Goal: Task Accomplishment & Management: Manage account settings

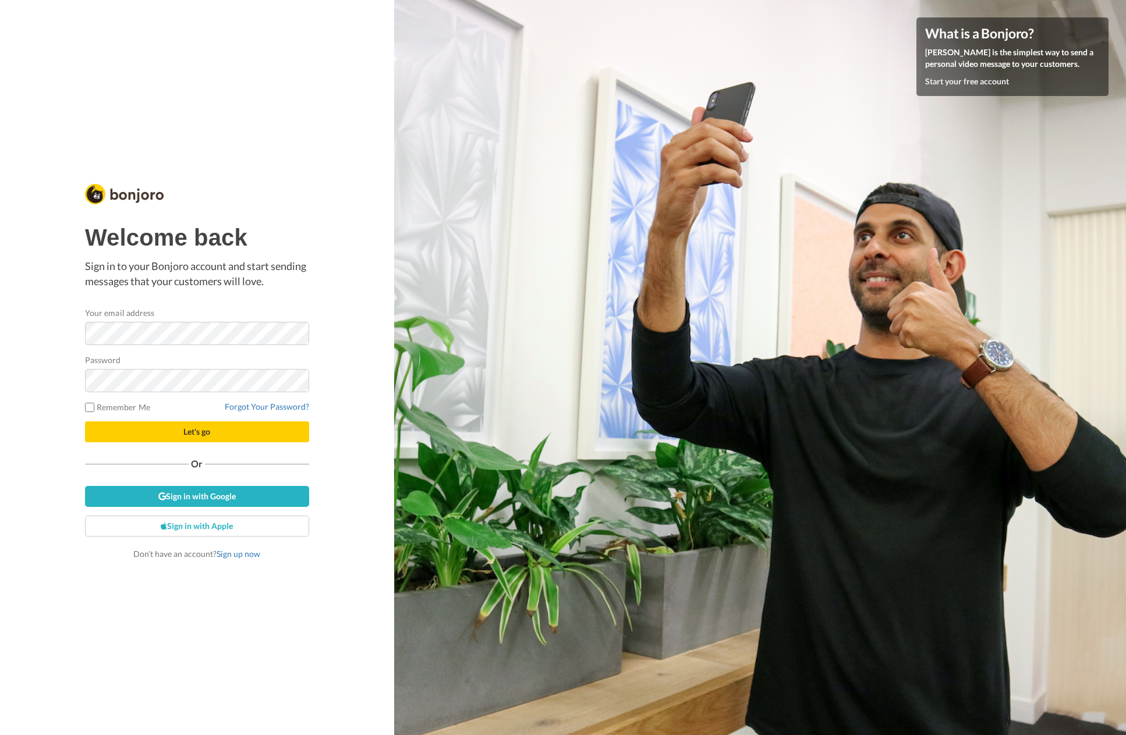
click at [0, 735] on nordpass-portal at bounding box center [0, 735] width 0 height 0
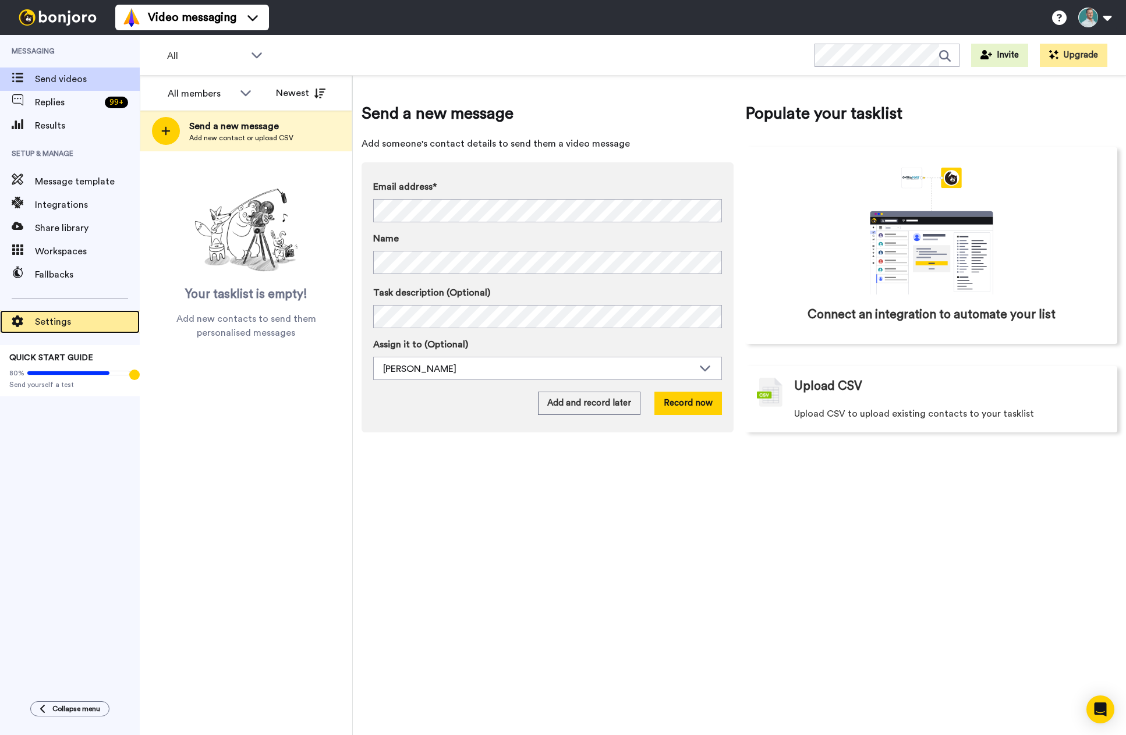
click at [37, 325] on span "Settings" at bounding box center [87, 322] width 105 height 14
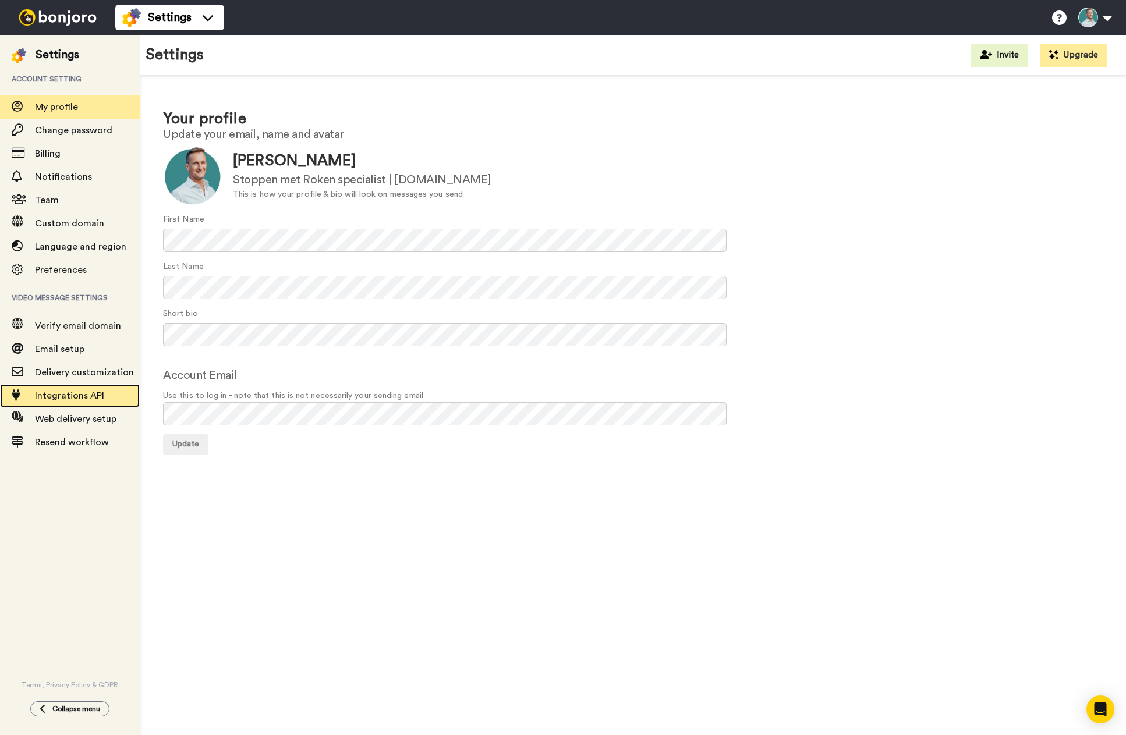
click at [77, 394] on span "Integrations API" at bounding box center [69, 395] width 69 height 9
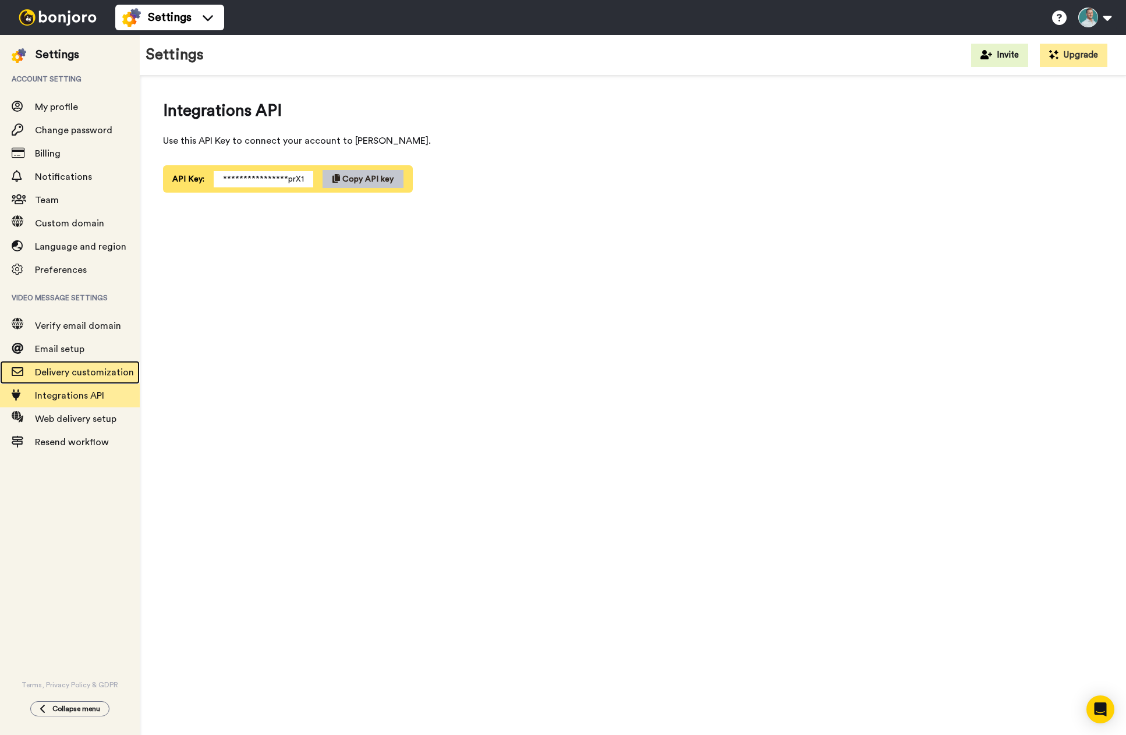
click at [107, 371] on span "Delivery customization" at bounding box center [84, 372] width 99 height 9
click at [59, 374] on span "Delivery customization" at bounding box center [84, 372] width 99 height 9
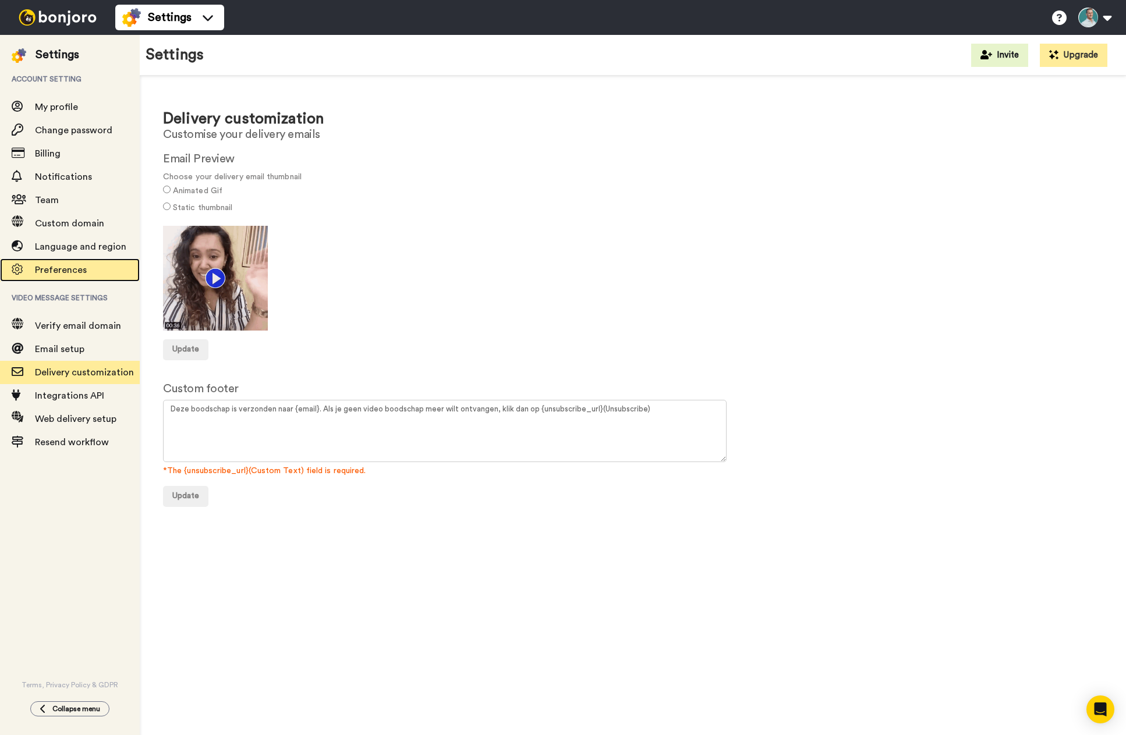
click at [64, 272] on span "Preferences" at bounding box center [61, 269] width 52 height 9
click at [68, 269] on span "Preferences" at bounding box center [61, 269] width 52 height 9
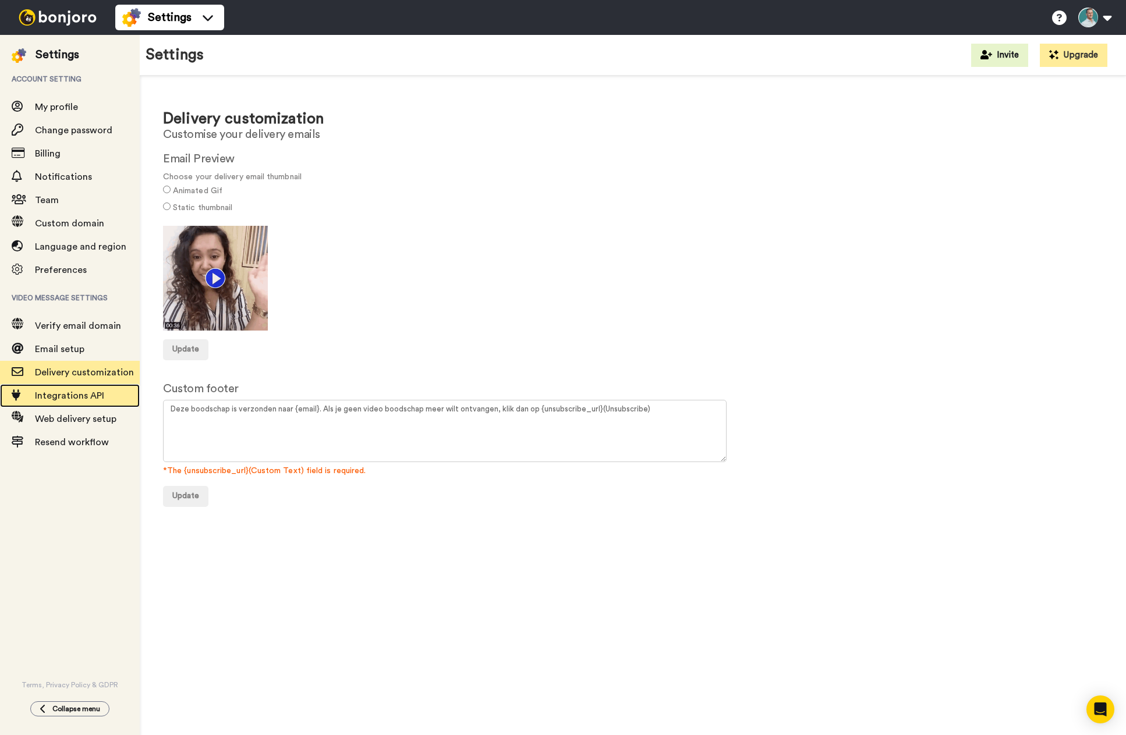
click at [71, 396] on span "Integrations API" at bounding box center [69, 395] width 69 height 9
click at [102, 395] on span "Integrations API" at bounding box center [69, 395] width 69 height 9
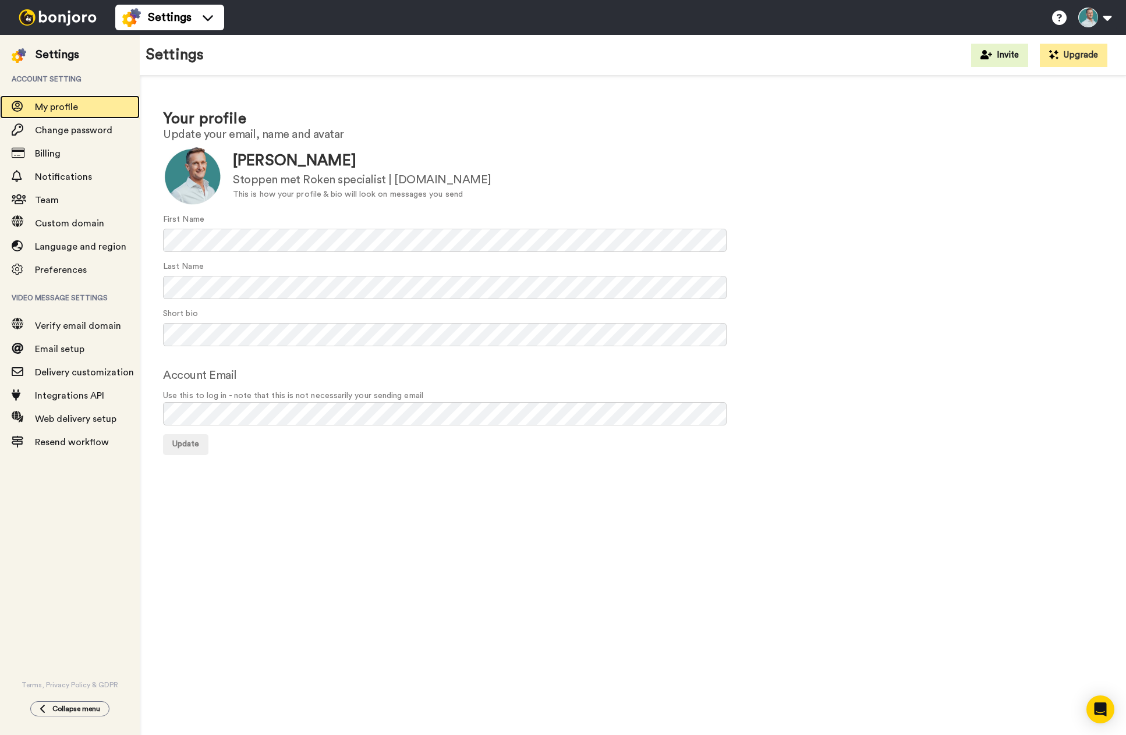
click at [54, 105] on span "My profile" at bounding box center [56, 106] width 43 height 9
click at [60, 16] on img at bounding box center [57, 17] width 87 height 16
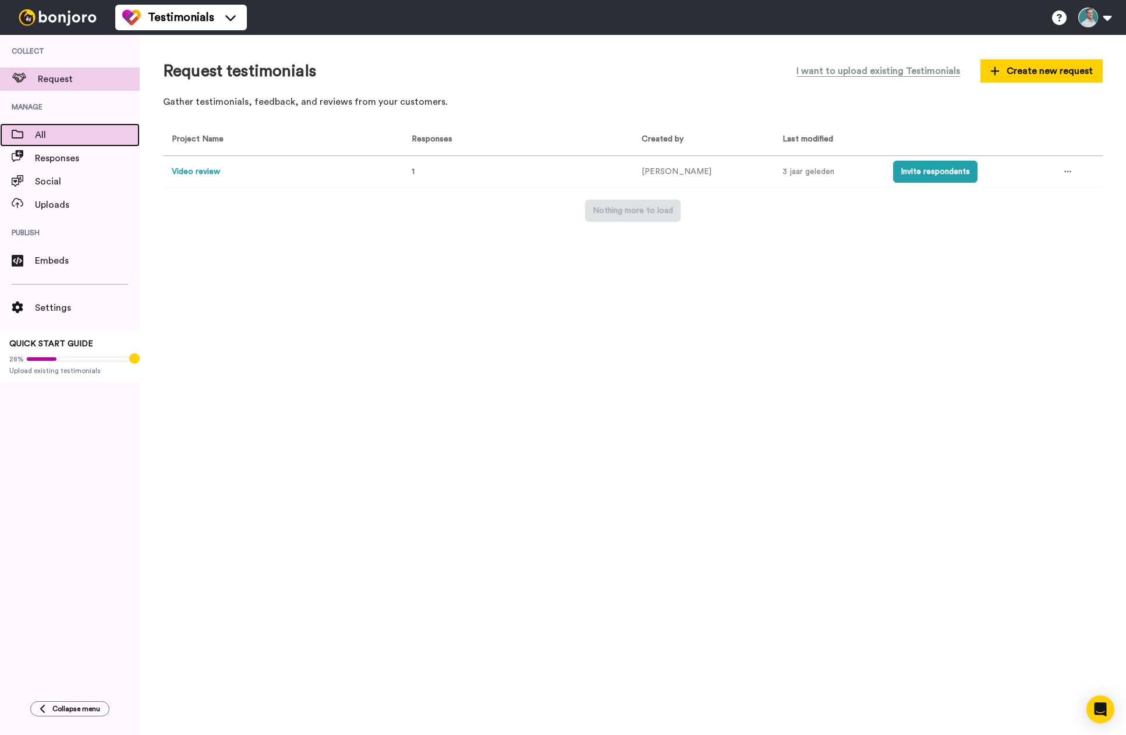
click at [36, 136] on span "All" at bounding box center [87, 135] width 105 height 14
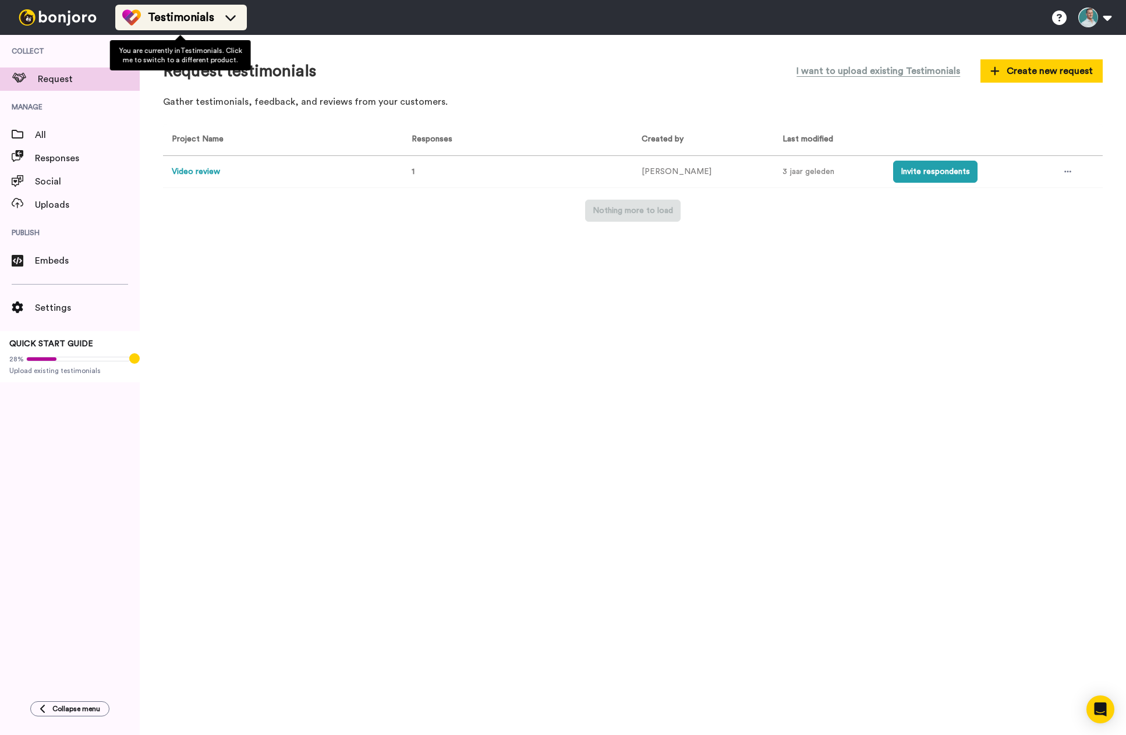
click at [226, 19] on icon at bounding box center [230, 18] width 19 height 12
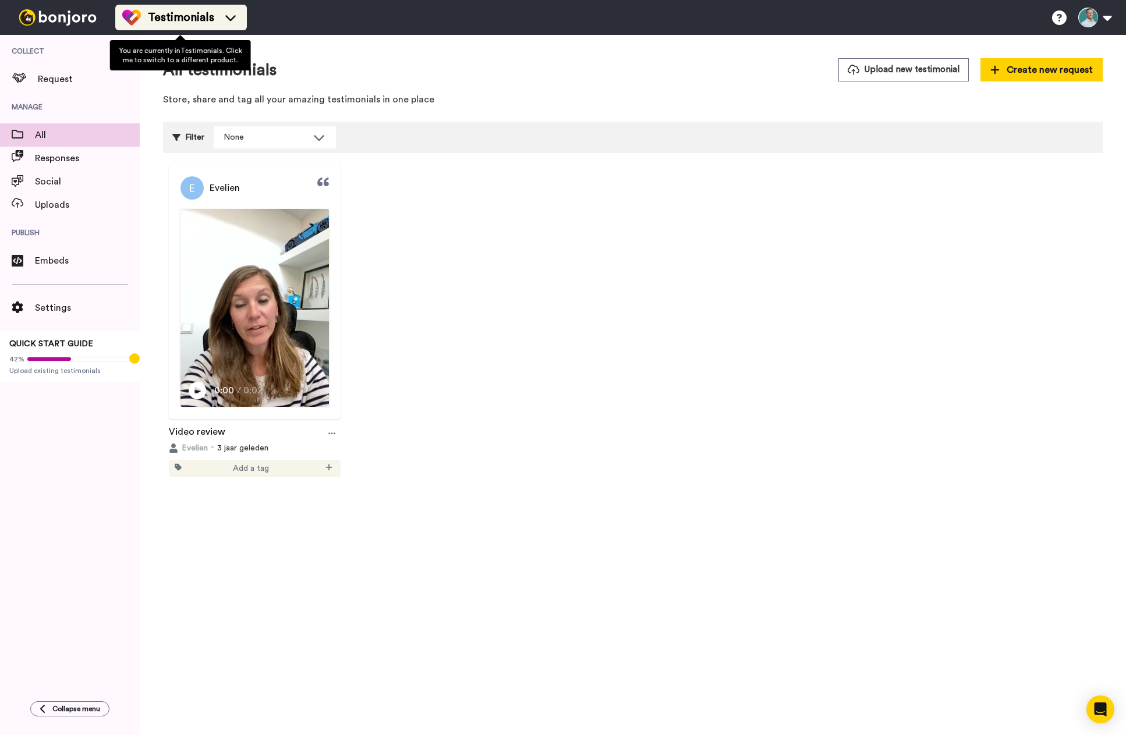
click at [227, 17] on icon at bounding box center [230, 18] width 10 height 6
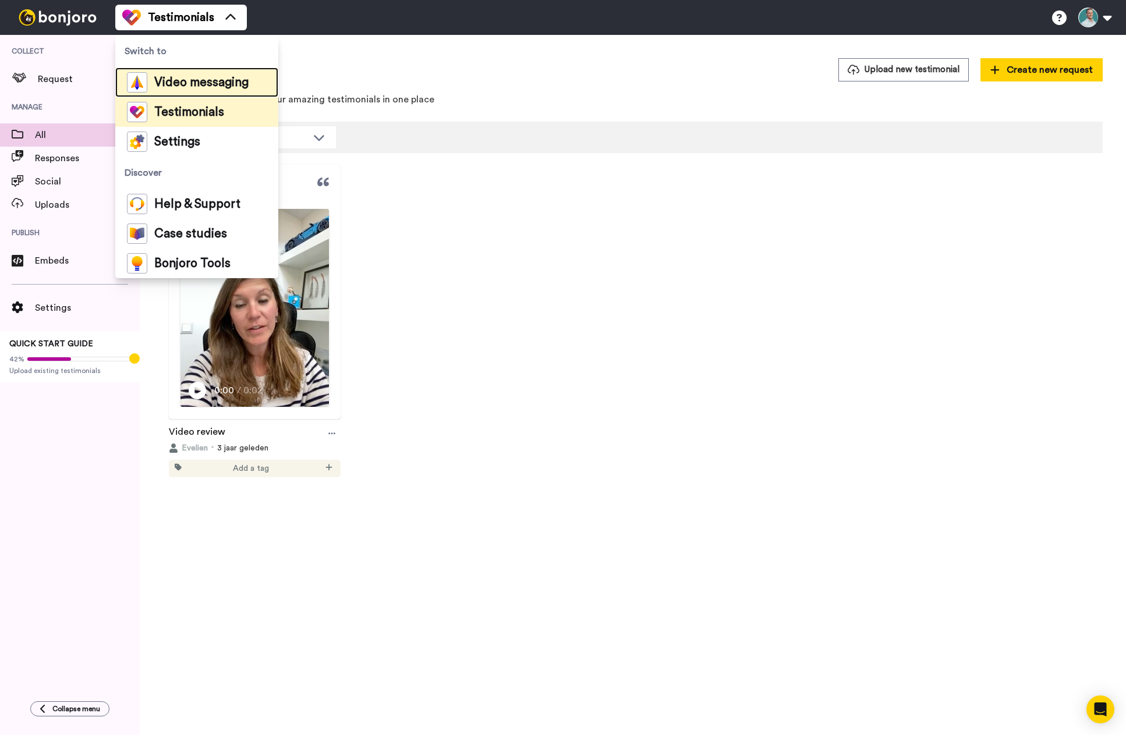
click at [204, 79] on span "Video messaging" at bounding box center [201, 83] width 94 height 12
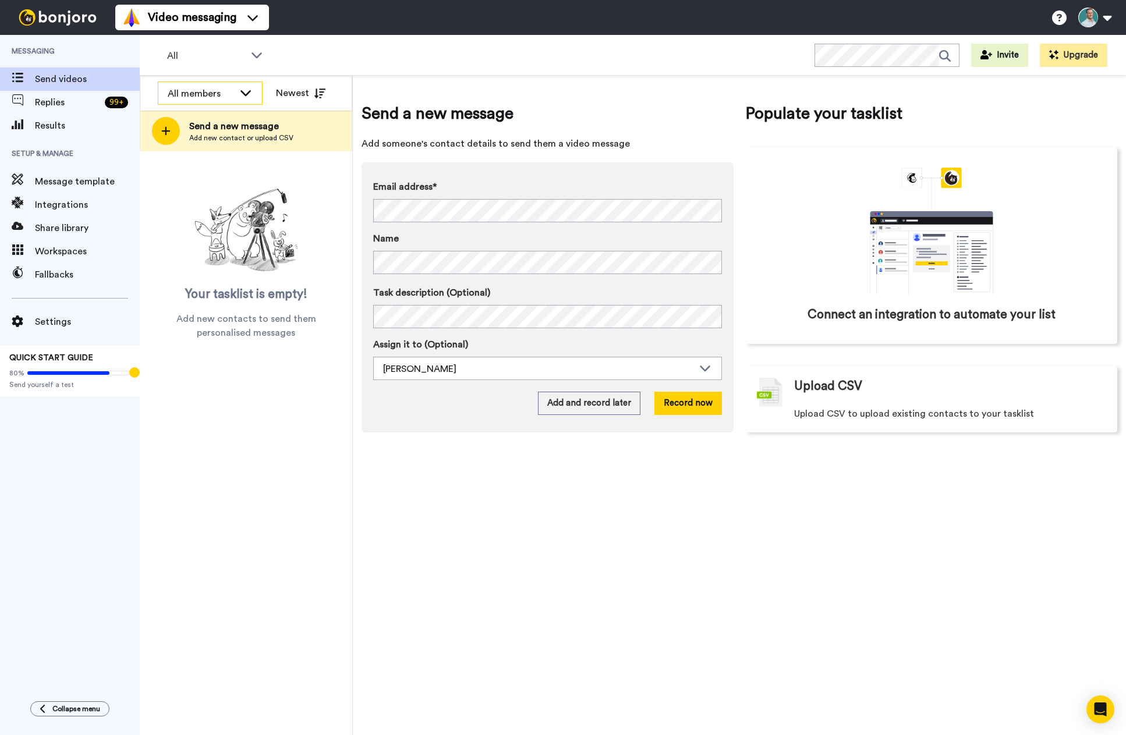
click at [246, 90] on icon at bounding box center [246, 93] width 14 height 12
click at [246, 90] on icon at bounding box center [245, 92] width 10 height 6
click at [65, 250] on span "Workspaces" at bounding box center [87, 251] width 105 height 14
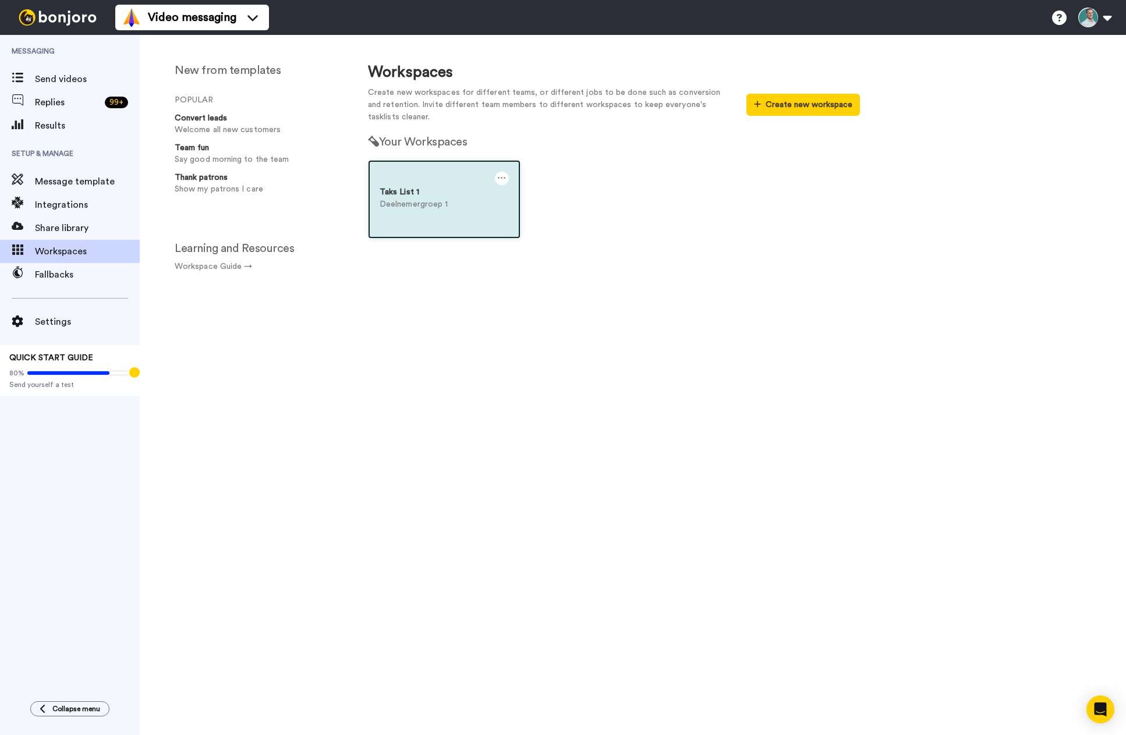
click at [392, 195] on div "Taks List 1" at bounding box center [443, 192] width 129 height 12
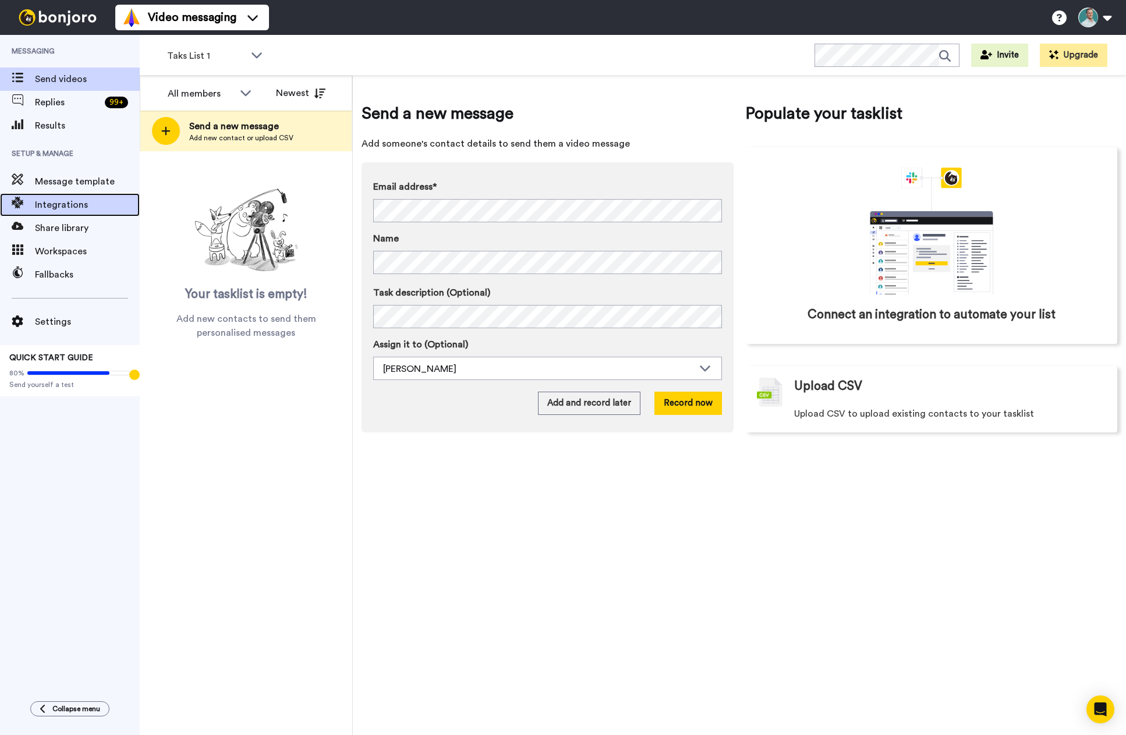
click at [72, 205] on span "Integrations" at bounding box center [87, 205] width 105 height 14
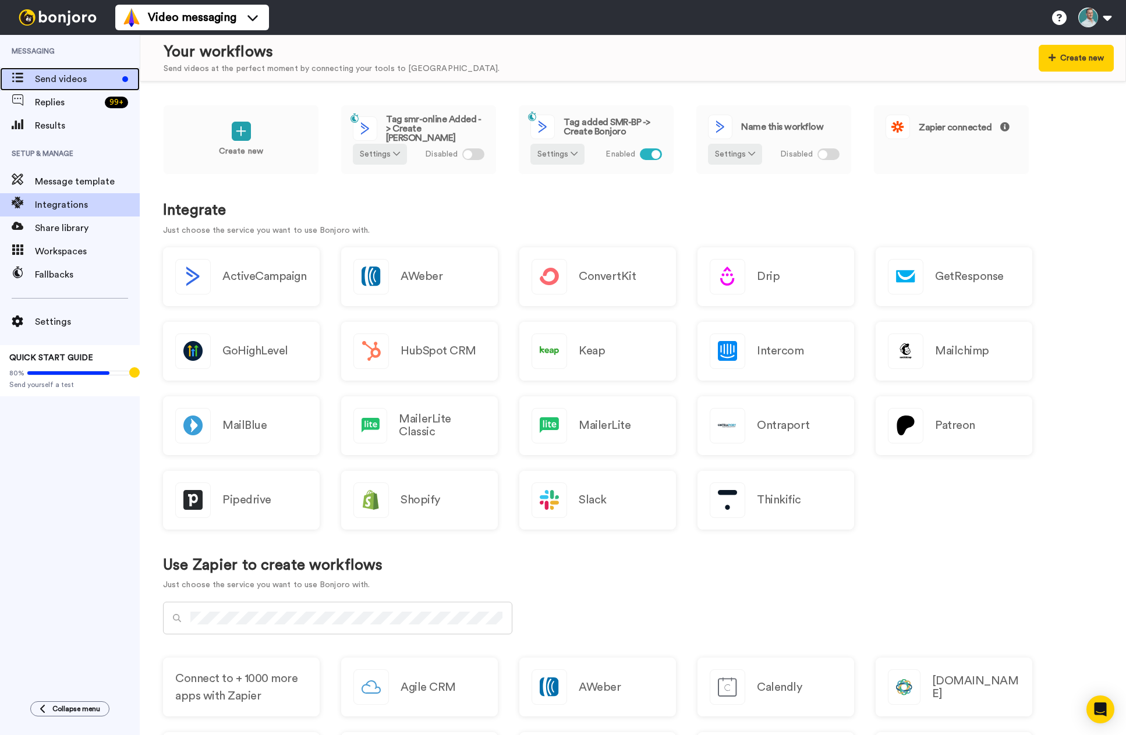
click at [66, 79] on span "Send videos" at bounding box center [76, 79] width 83 height 14
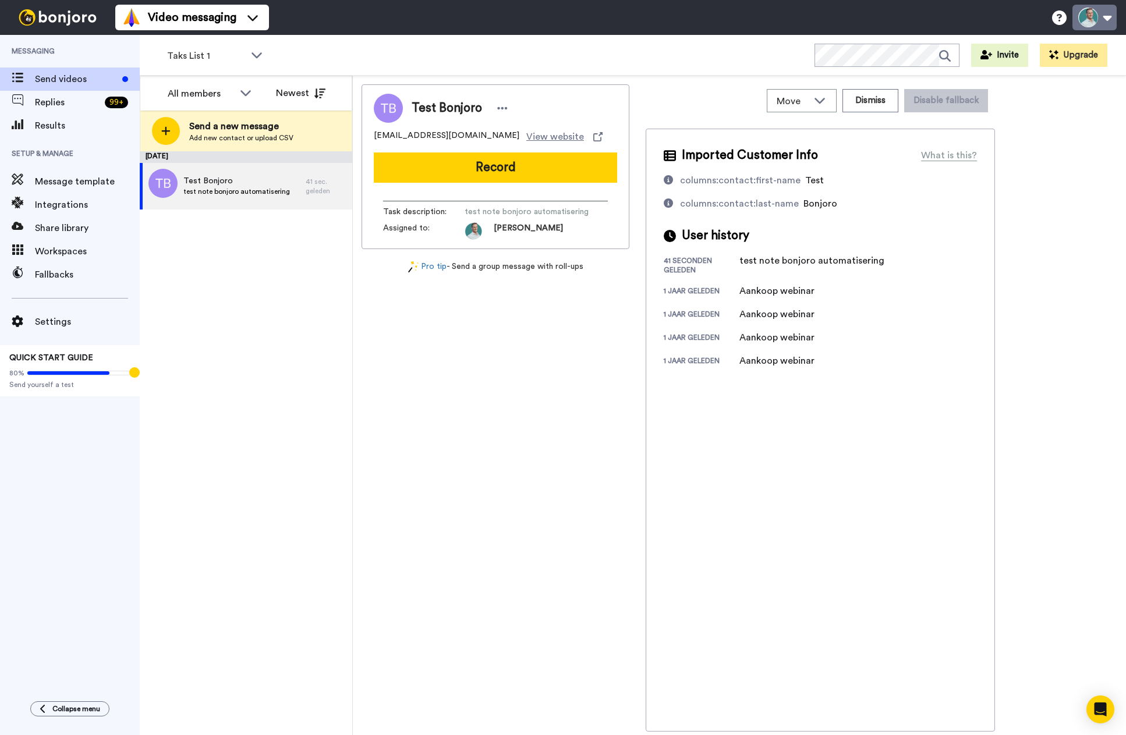
click at [1087, 20] on button at bounding box center [1094, 18] width 44 height 26
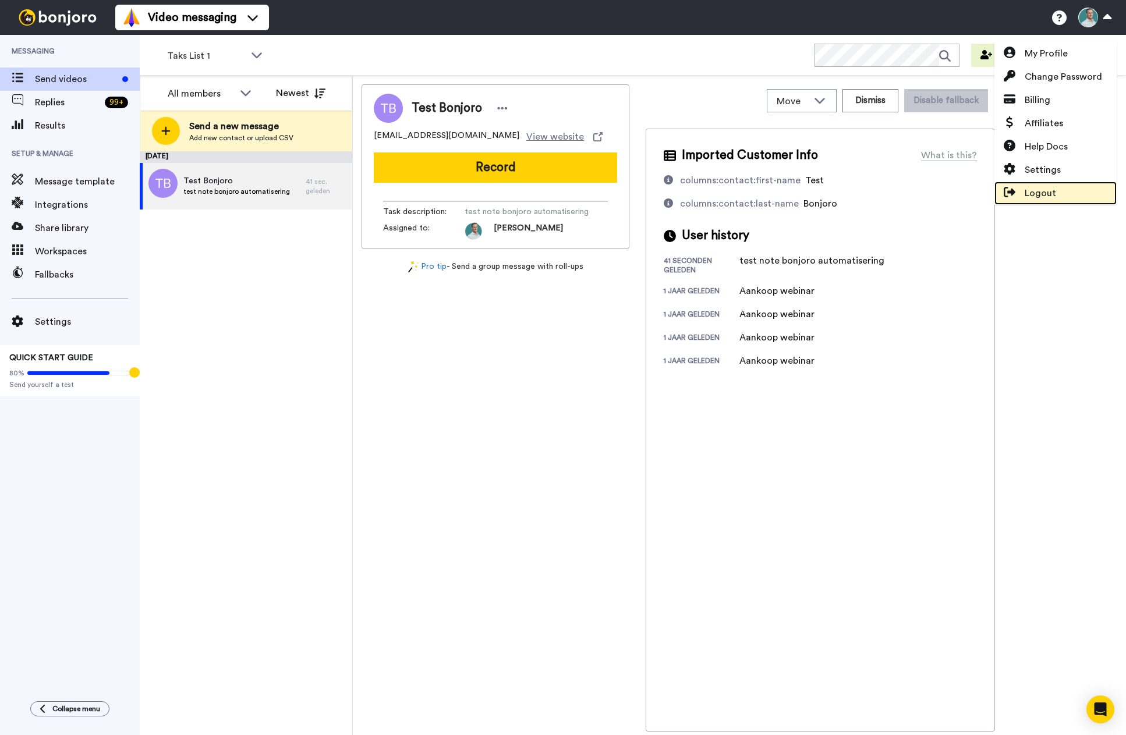
click at [1047, 191] on span "Logout" at bounding box center [1039, 193] width 31 height 14
